Goal: Task Accomplishment & Management: Manage account settings

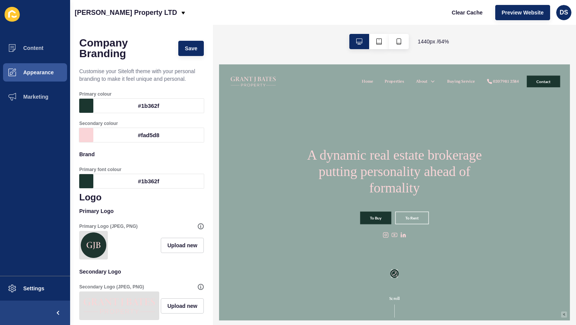
scroll to position [374, 0]
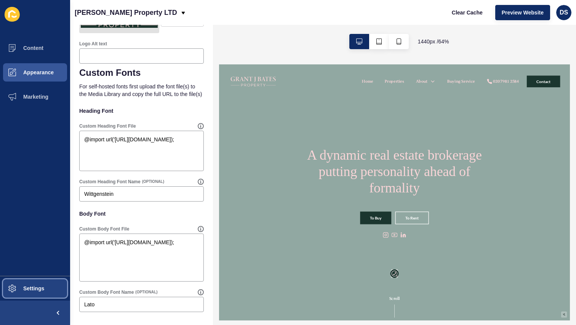
click at [37, 283] on button "Settings" at bounding box center [35, 288] width 70 height 24
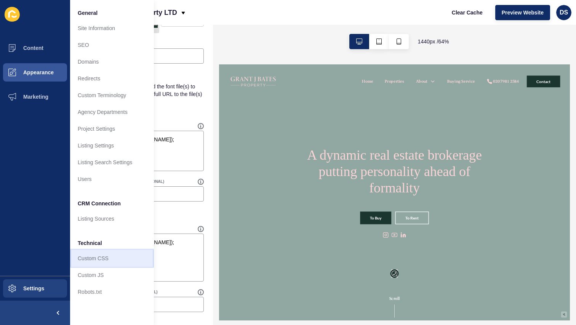
click at [110, 256] on link "Custom CSS" at bounding box center [112, 258] width 84 height 17
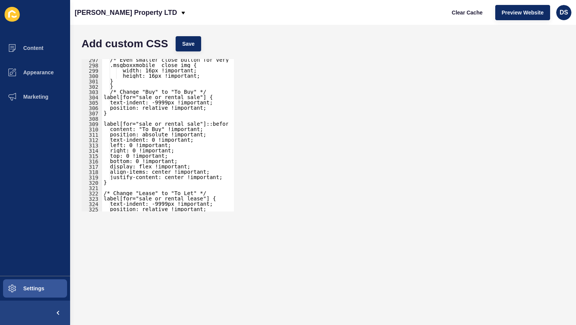
scroll to position [1661, 0]
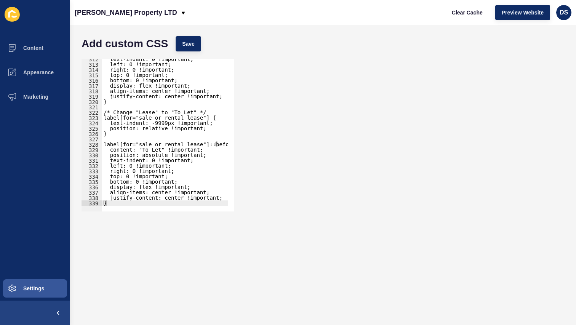
click at [189, 200] on div "text-indent: 0 !important; left: 0 !important; right: 0 !important; top: 0 !imp…" at bounding box center [227, 134] width 251 height 157
click at [188, 202] on div "text-indent: 0 !important; left: 0 !important; right: 0 !important; top: 0 !imp…" at bounding box center [227, 134] width 251 height 157
type textarea "}"
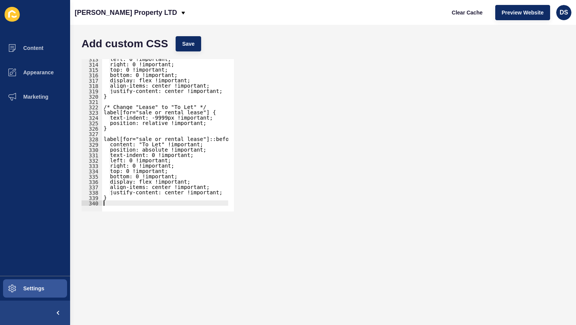
paste textarea "label[for="sale_or_rental_lease"]::before {"
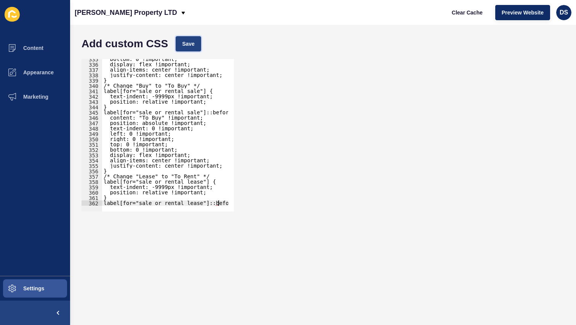
click at [187, 45] on span "Save" at bounding box center [188, 44] width 13 height 8
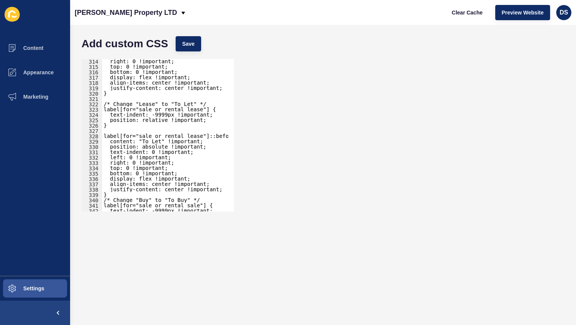
scroll to position [1647, 0]
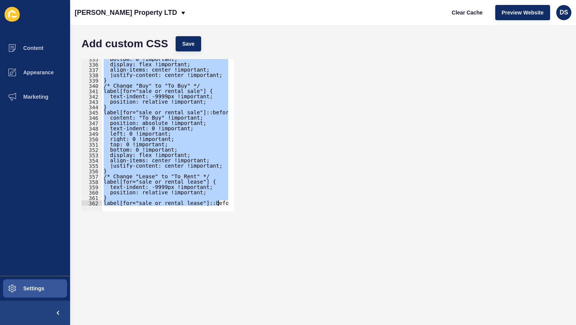
drag, startPoint x: 104, startPoint y: 126, endPoint x: 224, endPoint y: 231, distance: 159.6
click at [224, 231] on form "Add custom CSS Save /* Change "Lease" to "To Let" */ 335 336 337 338 339 340 34…" at bounding box center [323, 174] width 491 height 285
type textarea "} label[for="sale_or_rental_lease"]::before {"
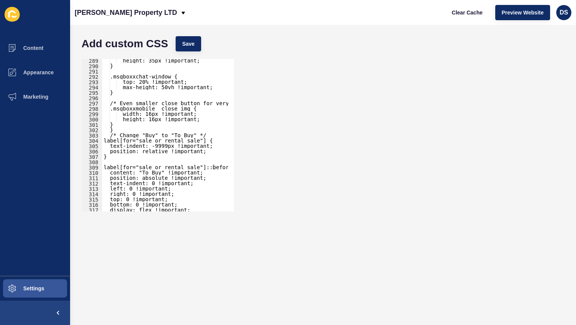
scroll to position [1559, 0]
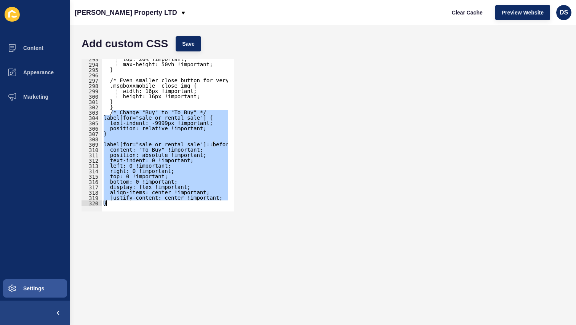
drag, startPoint x: 111, startPoint y: 113, endPoint x: 211, endPoint y: 209, distance: 138.4
click at [211, 209] on div "} 293 294 295 296 297 298 299 300 301 302 303 304 305 306 307 308 309 310 311 3…" at bounding box center [158, 135] width 152 height 152
type textarea "justify-content: center !important; }"
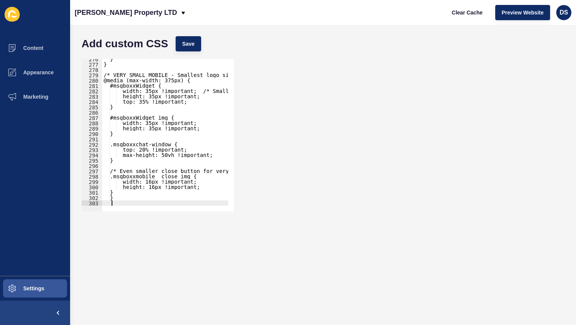
scroll to position [1469, 0]
type textarea "}"
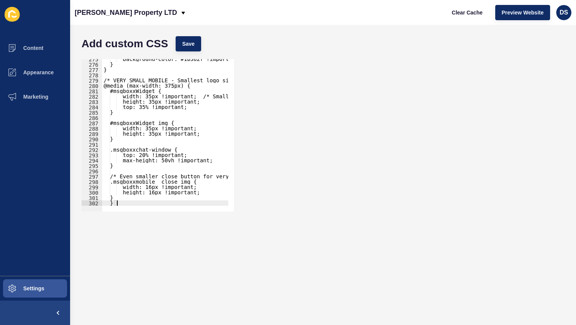
scroll to position [1463, 0]
click at [187, 48] on button "Save" at bounding box center [189, 43] width 26 height 15
click at [51, 78] on button "Appearance" at bounding box center [35, 72] width 70 height 24
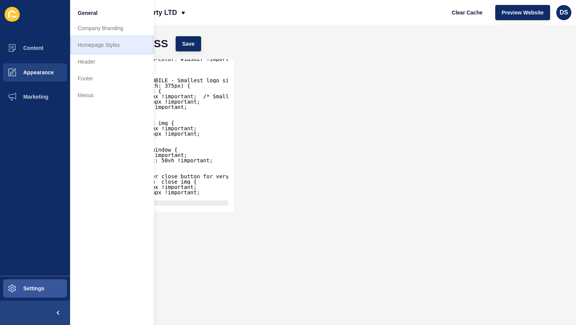
click at [104, 51] on link "Homepage Styles" at bounding box center [112, 45] width 84 height 17
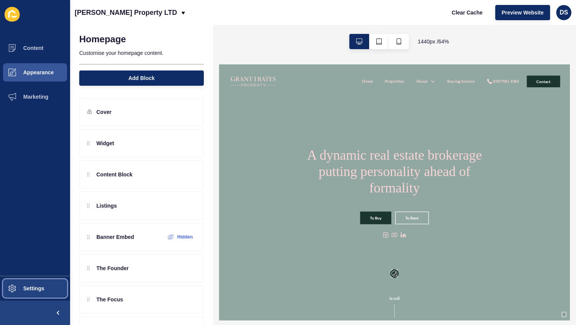
click at [35, 291] on span "Settings" at bounding box center [21, 288] width 45 height 6
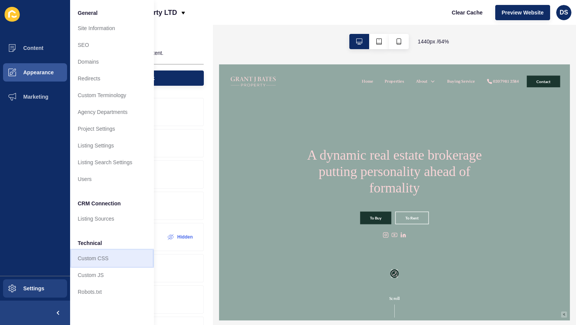
click at [100, 257] on link "Custom CSS" at bounding box center [112, 258] width 84 height 17
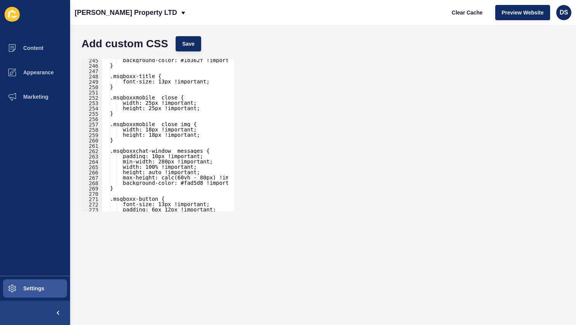
scroll to position [1458, 0]
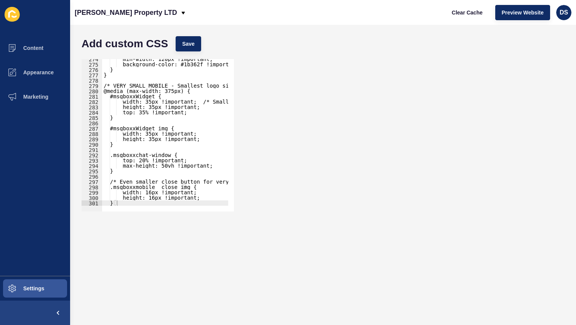
click at [150, 204] on div at bounding box center [227, 208] width 251 height 8
type textarea "}"
click at [164, 202] on div "min-width: 120px !important; background-color: #1b362f !important; } } /* VERY …" at bounding box center [227, 134] width 251 height 157
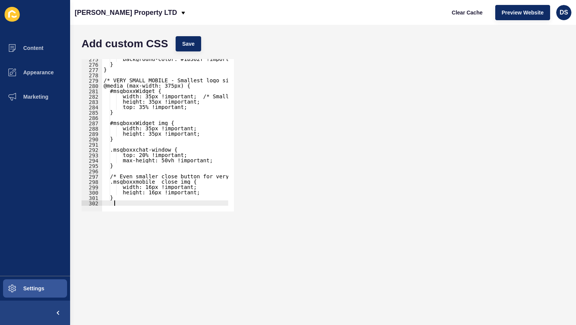
paste textarea "}"
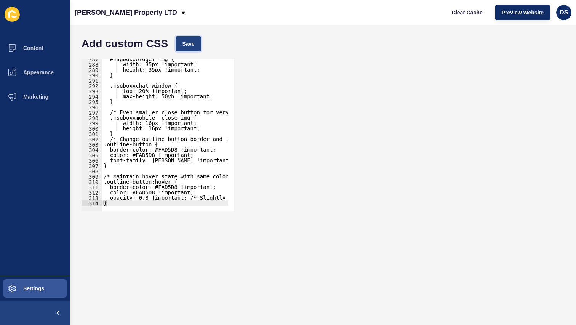
click at [187, 45] on span "Save" at bounding box center [188, 44] width 13 height 8
type textarea "}"
click at [134, 133] on div "#msgboxxWidget img { width: 35px !important; height: 35px !important; } .msgbox…" at bounding box center [227, 134] width 251 height 157
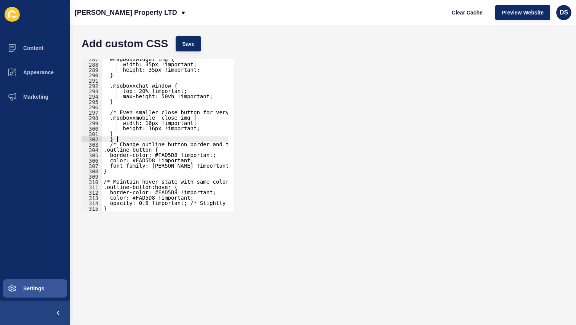
scroll to position [0, 0]
click at [189, 46] on span "Save" at bounding box center [188, 44] width 13 height 8
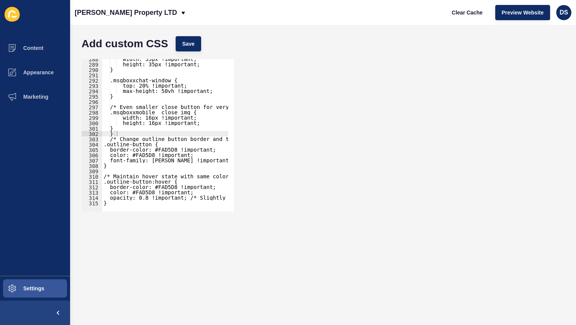
scroll to position [1533, 0]
click at [142, 205] on div at bounding box center [227, 208] width 251 height 8
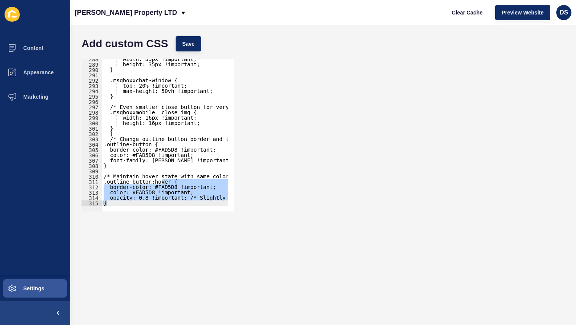
click at [142, 205] on div at bounding box center [227, 208] width 251 height 8
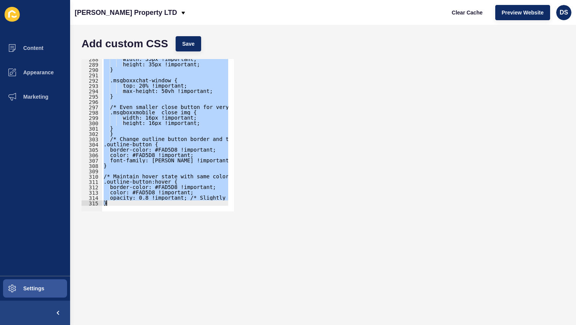
click at [142, 205] on div at bounding box center [227, 208] width 251 height 8
type textarea "}"
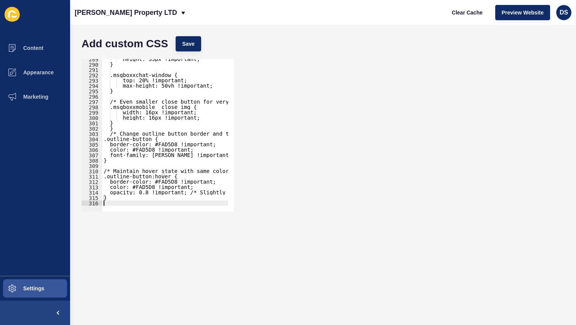
scroll to position [1538, 0]
type textarea "}"
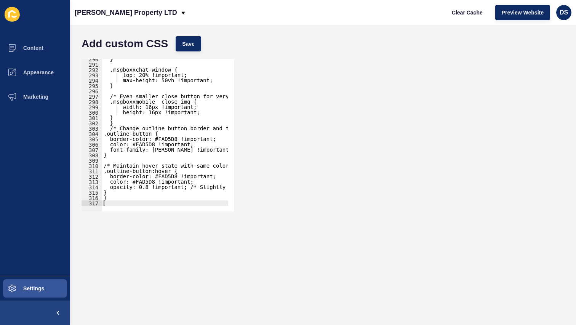
paste textarea "}"
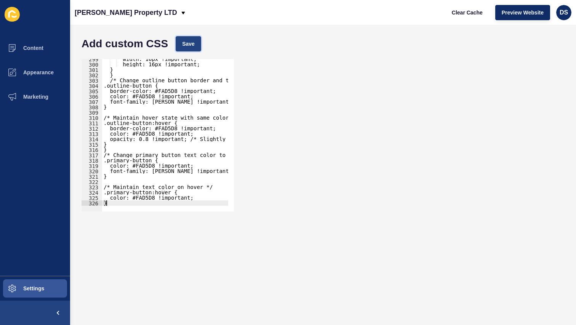
click at [193, 45] on button "Save" at bounding box center [189, 43] width 26 height 15
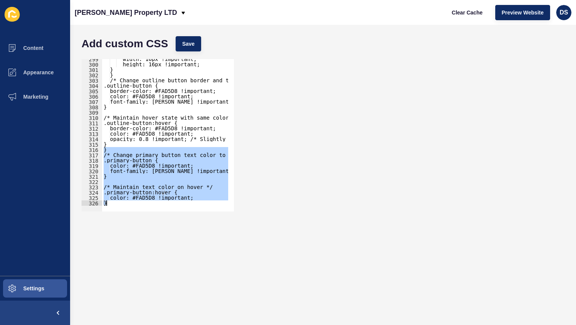
drag, startPoint x: 103, startPoint y: 150, endPoint x: 203, endPoint y: 211, distance: 117.3
click at [203, 211] on div "} 299 300 301 302 303 304 305 306 307 308 309 310 311 312 313 314 315 316 317 3…" at bounding box center [158, 135] width 154 height 154
type textarea "color: #FAD5D8 !important; }"
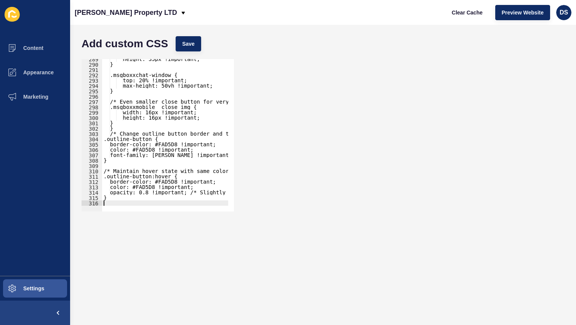
scroll to position [1538, 0]
click at [129, 126] on div "height: 35px !important; } .msgboxxchat-window { top: 20% !important; max-heigh…" at bounding box center [227, 134] width 251 height 157
type textarea "}"
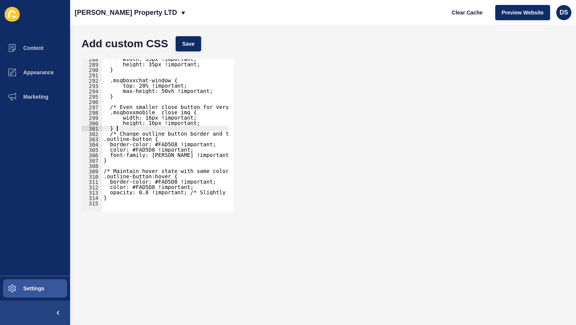
scroll to position [1533, 0]
click at [193, 42] on button "Save" at bounding box center [189, 43] width 26 height 15
click at [140, 128] on div "width: 35px !important; height: 35px !important; } .msgboxxchat-window { top: 2…" at bounding box center [227, 134] width 251 height 157
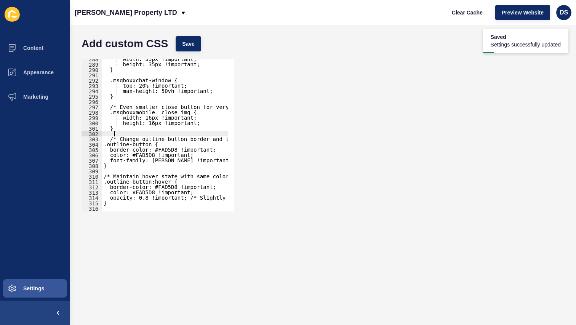
scroll to position [0, 0]
click at [190, 46] on span "Save" at bounding box center [188, 44] width 13 height 8
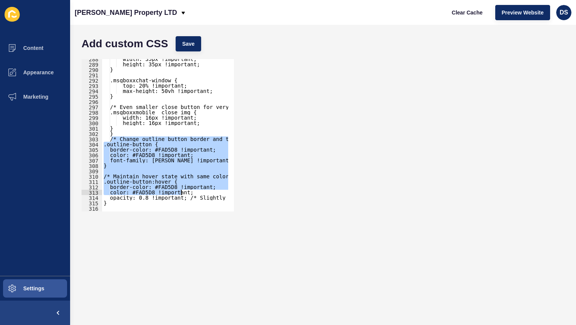
scroll to position [1538, 0]
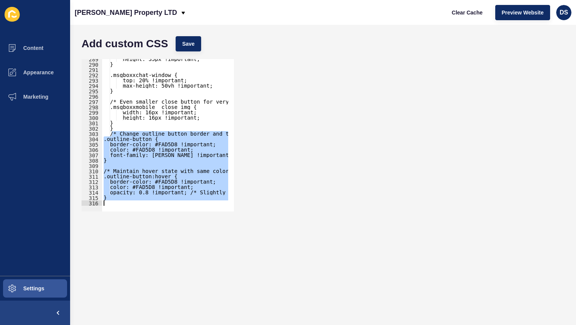
drag, startPoint x: 112, startPoint y: 139, endPoint x: 224, endPoint y: 235, distance: 147.2
click at [224, 235] on form "Add custom CSS Save /* Change outline button border and text color to #FAD5D8 a…" at bounding box center [323, 174] width 491 height 285
paste textarea
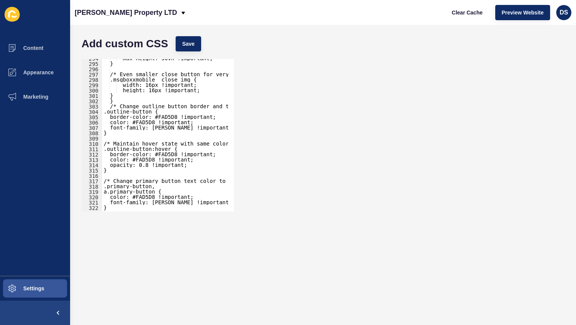
scroll to position [1566, 0]
click at [190, 48] on button "Save" at bounding box center [189, 43] width 26 height 15
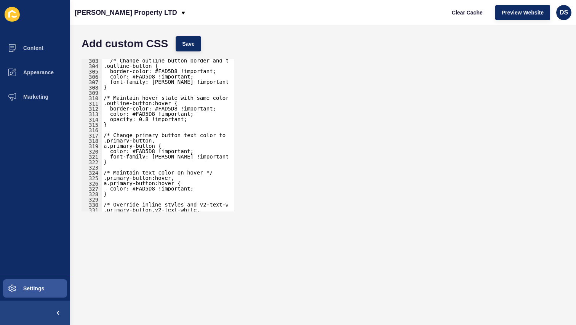
scroll to position [1589, 0]
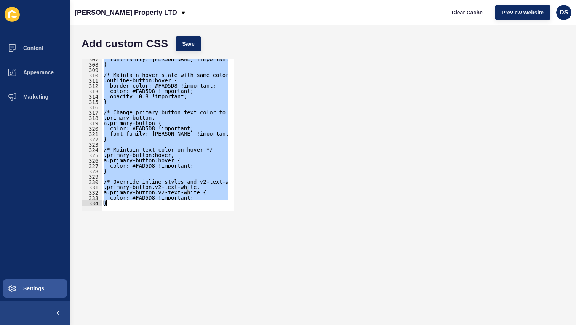
drag, startPoint x: 126, startPoint y: 84, endPoint x: 219, endPoint y: 230, distance: 173.3
click at [219, 230] on form "Add custom CSS Save /* Change outline button border and text color to #FAD5D8 a…" at bounding box center [323, 174] width 491 height 285
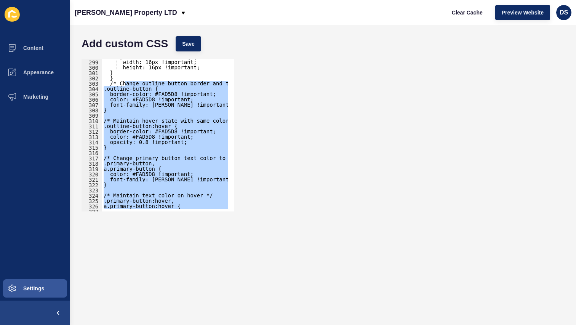
scroll to position [1634, 0]
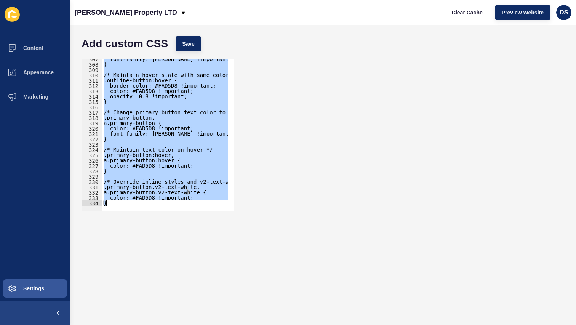
click at [187, 191] on div "font-family: [PERSON_NAME] !important; } /* Maintain hover state with same colo…" at bounding box center [165, 135] width 126 height 152
drag, startPoint x: 110, startPoint y: 107, endPoint x: 217, endPoint y: 231, distance: 164.2
click at [217, 231] on form "Add custom CSS Save a.primary-button.v2-text-white { 307 308 309 310 311 312 31…" at bounding box center [323, 174] width 491 height 285
paste textarea
type textarea "}"
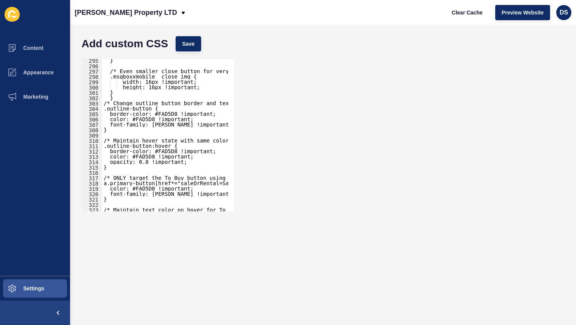
scroll to position [1569, 0]
click at [190, 50] on button "Save" at bounding box center [189, 43] width 26 height 15
click at [44, 46] on button "Content" at bounding box center [35, 48] width 70 height 24
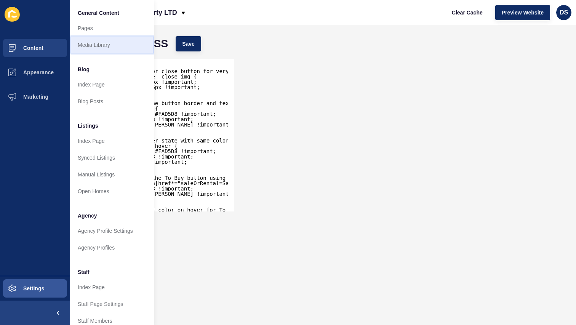
click at [105, 48] on link "Media Library" at bounding box center [112, 45] width 84 height 17
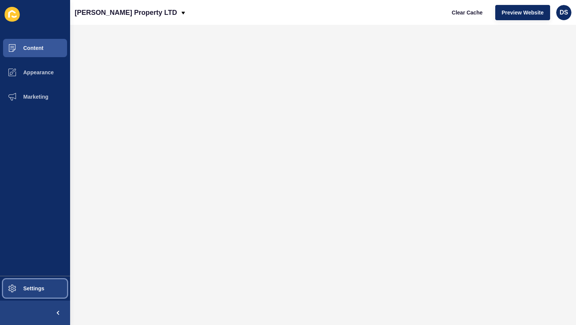
click at [36, 290] on span "Settings" at bounding box center [21, 288] width 45 height 6
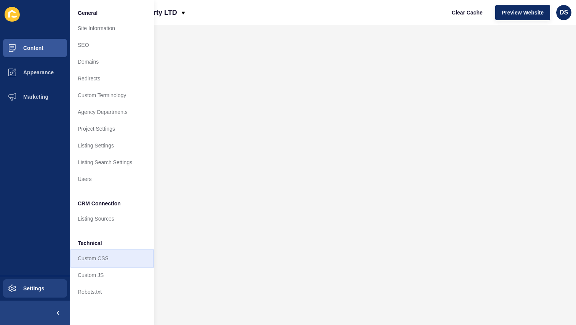
click at [104, 262] on link "Custom CSS" at bounding box center [112, 258] width 84 height 17
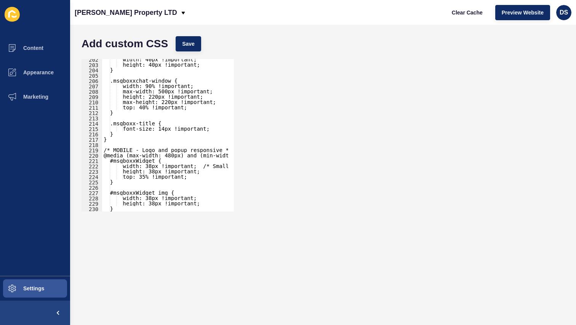
scroll to position [1097, 0]
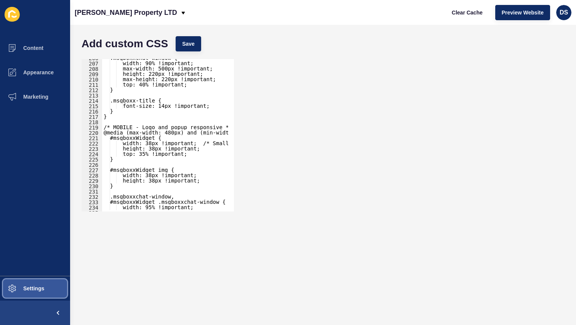
click at [42, 285] on span "Settings" at bounding box center [21, 288] width 45 height 6
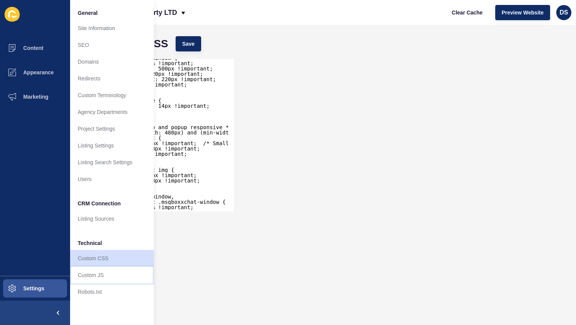
click at [101, 276] on link "Custom JS" at bounding box center [112, 275] width 84 height 17
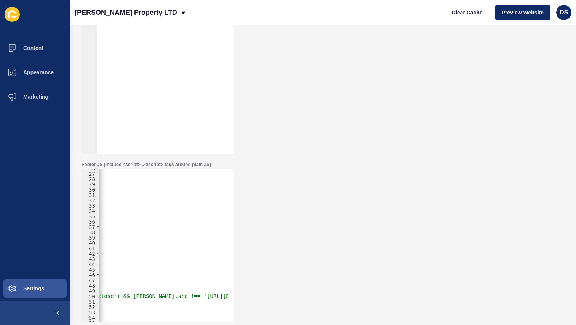
scroll to position [0, 276]
click at [136, 294] on div "'background-color: transparent !important;' + 'border-radius: 50% !important;' …" at bounding box center [132, 243] width 619 height 157
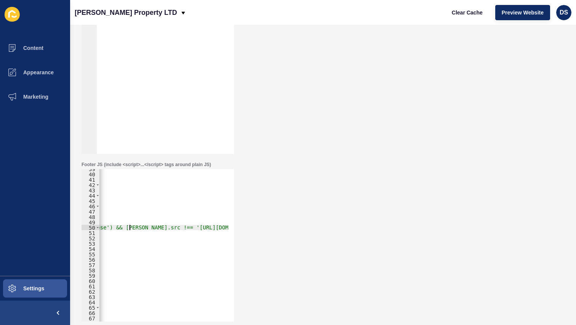
scroll to position [0, 180]
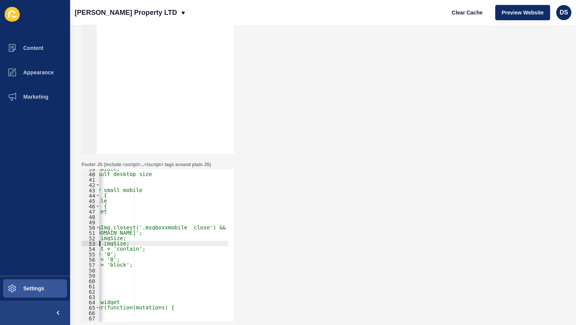
click at [137, 241] on div "var screenWidth = window.innerWidth; var imgSize = '45px'; // Default desktop s…" at bounding box center [228, 244] width 619 height 157
type textarea "}, 100);"> </script>"
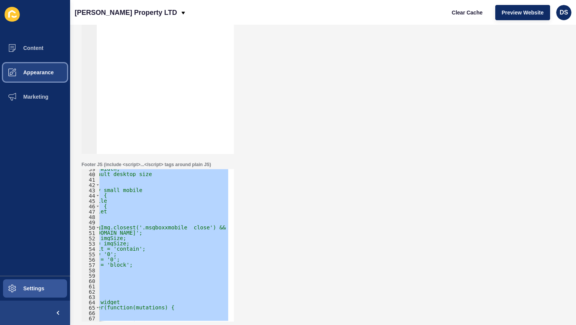
click at [31, 74] on span "Appearance" at bounding box center [26, 72] width 55 height 6
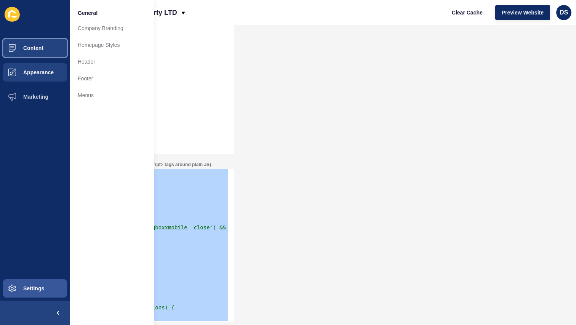
click at [40, 39] on button "Content" at bounding box center [35, 48] width 70 height 24
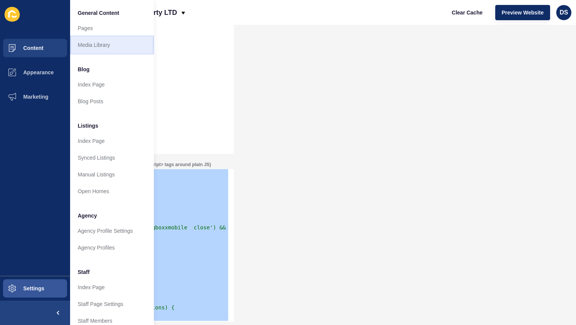
click at [105, 38] on link "Media Library" at bounding box center [112, 45] width 84 height 17
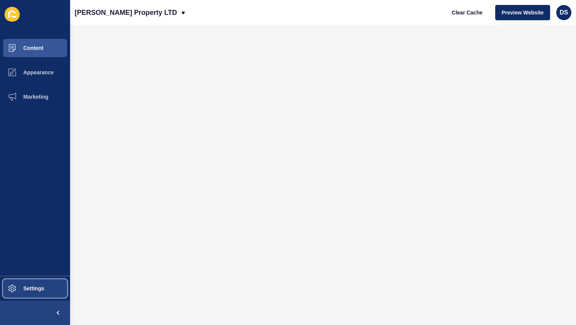
click at [46, 284] on button "Settings" at bounding box center [35, 288] width 70 height 24
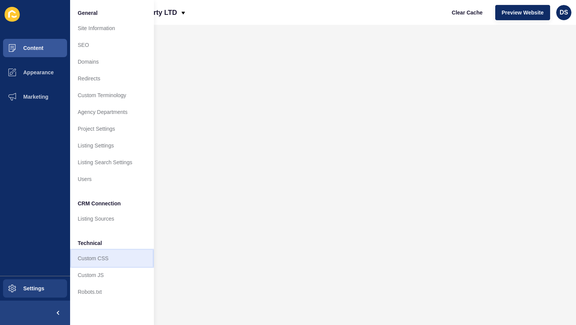
click at [101, 258] on link "Custom CSS" at bounding box center [112, 258] width 84 height 17
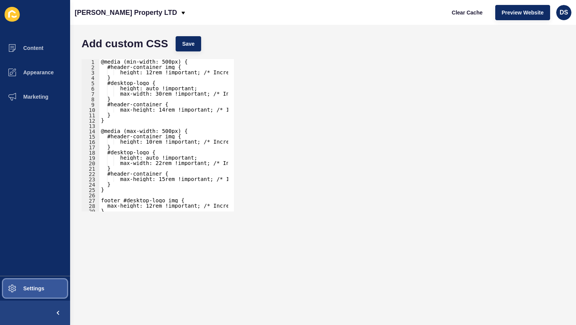
click at [41, 295] on button "Settings" at bounding box center [35, 288] width 70 height 24
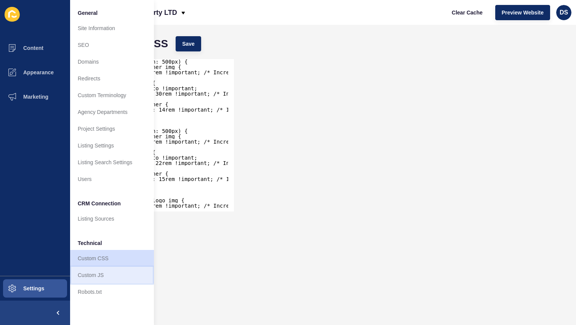
click at [106, 273] on link "Custom JS" at bounding box center [112, 275] width 84 height 17
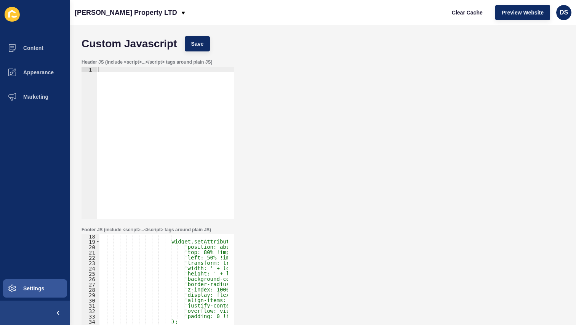
scroll to position [114, 0]
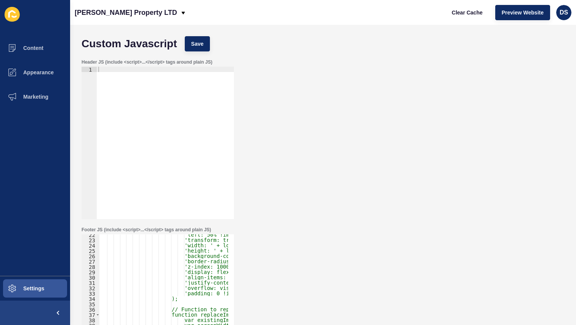
click at [156, 243] on div "'left: 50% !important;' + 'transform: translateX(-50%) !important;' + 'width: '…" at bounding box center [408, 310] width 619 height 157
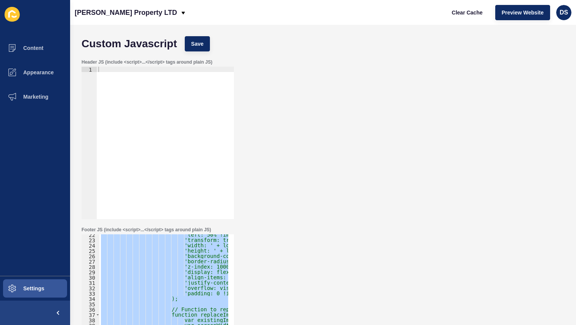
paste textarea
type textarea "</script>"
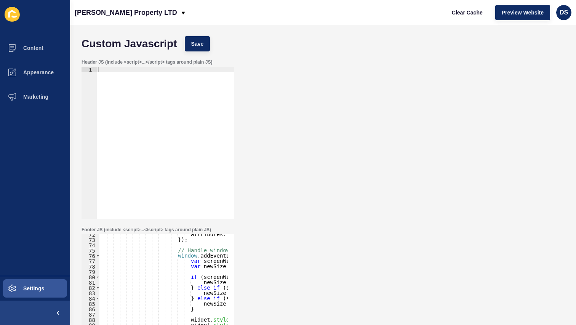
scroll to position [381, 0]
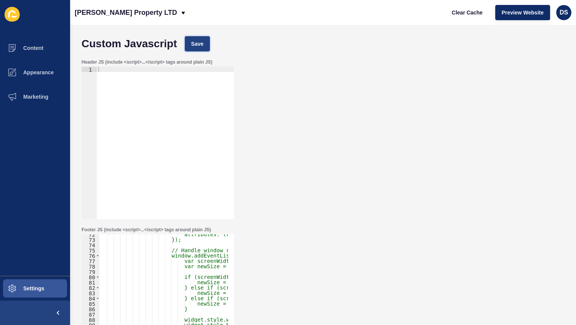
click at [192, 47] on span "Save" at bounding box center [197, 44] width 13 height 8
